Goal: Navigation & Orientation: Find specific page/section

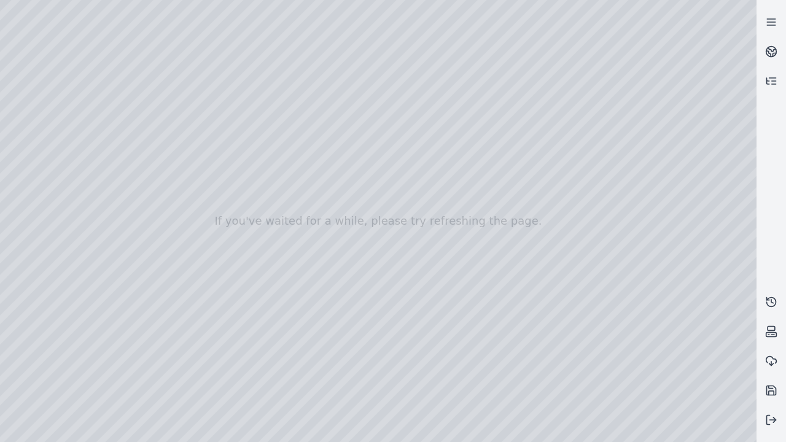
click at [6, 81] on div at bounding box center [378, 221] width 756 height 442
